Goal: Task Accomplishment & Management: Manage account settings

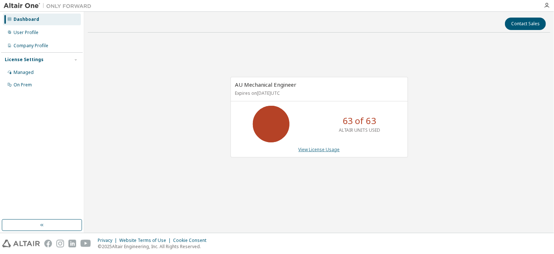
click at [317, 149] on link "View License Usage" at bounding box center [318, 149] width 41 height 6
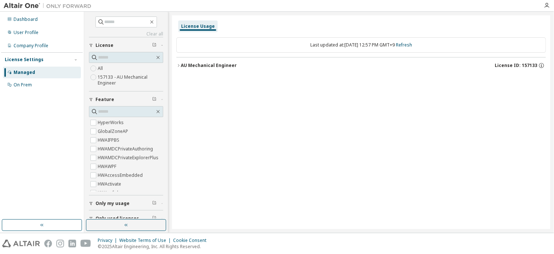
click at [177, 65] on icon "button" at bounding box center [178, 65] width 4 height 4
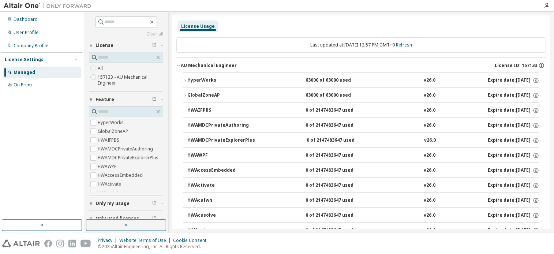
click at [184, 80] on icon "button" at bounding box center [185, 80] width 4 height 4
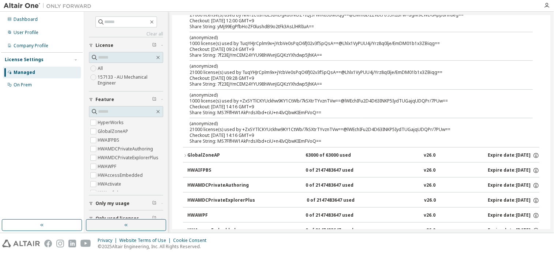
scroll to position [37, 0]
